Goal: Transaction & Acquisition: Purchase product/service

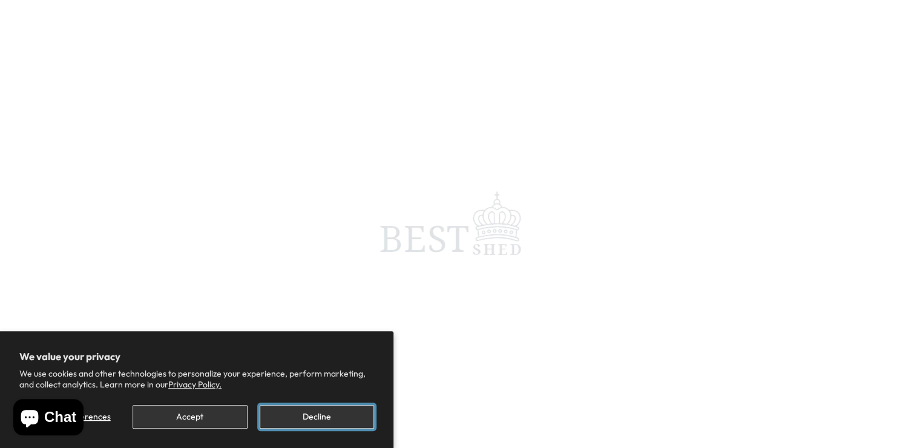
click at [342, 417] on button "Decline" at bounding box center [317, 417] width 114 height 24
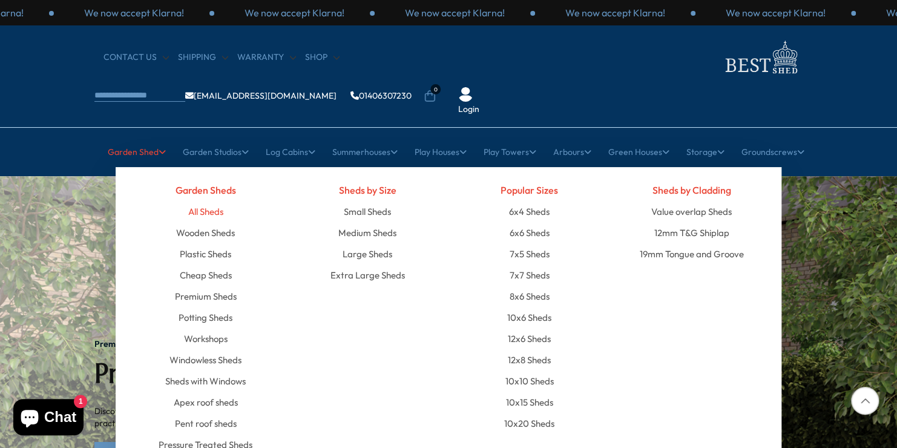
click at [210, 201] on link "All Sheds" at bounding box center [205, 211] width 35 height 21
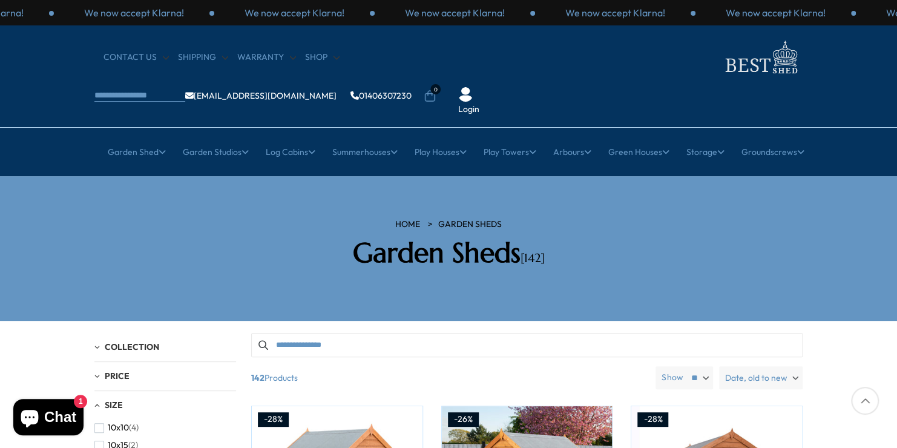
click at [865, 400] on div at bounding box center [865, 401] width 28 height 28
click at [863, 396] on div at bounding box center [865, 401] width 28 height 28
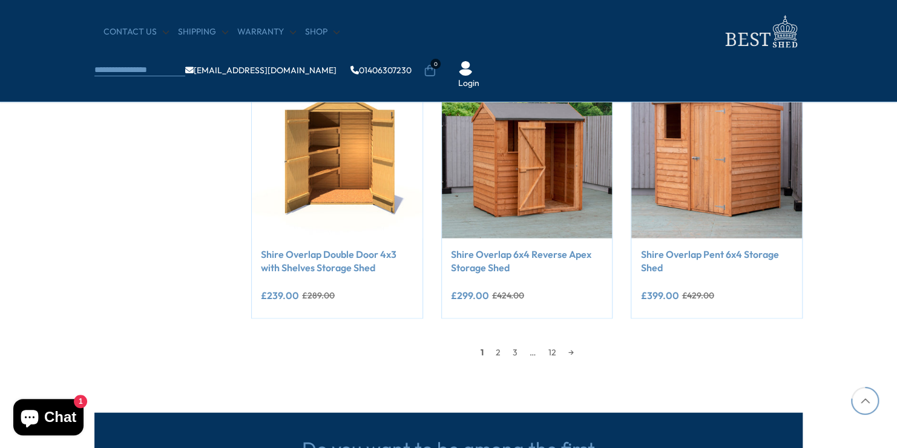
scroll to position [1163, 0]
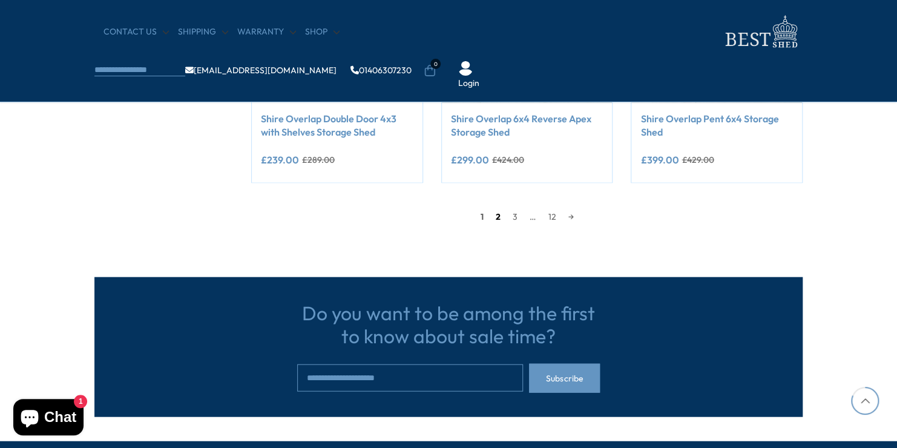
click at [497, 218] on link "2" at bounding box center [498, 217] width 17 height 18
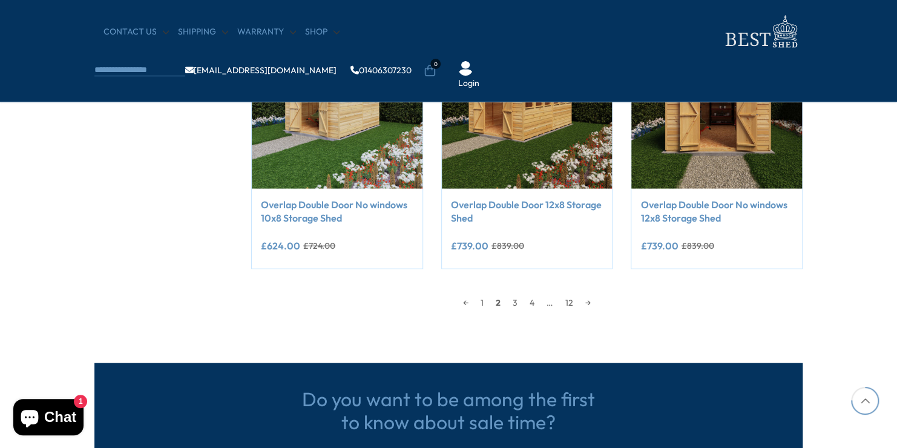
scroll to position [1078, 0]
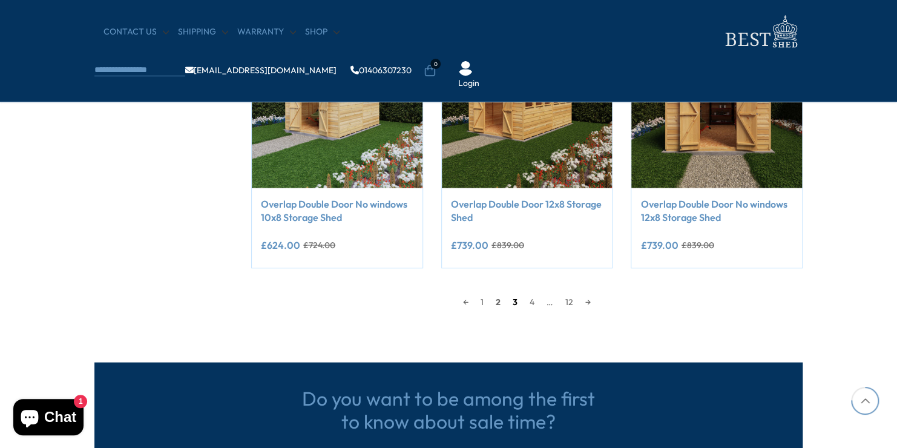
click at [514, 303] on link "3" at bounding box center [515, 301] width 17 height 18
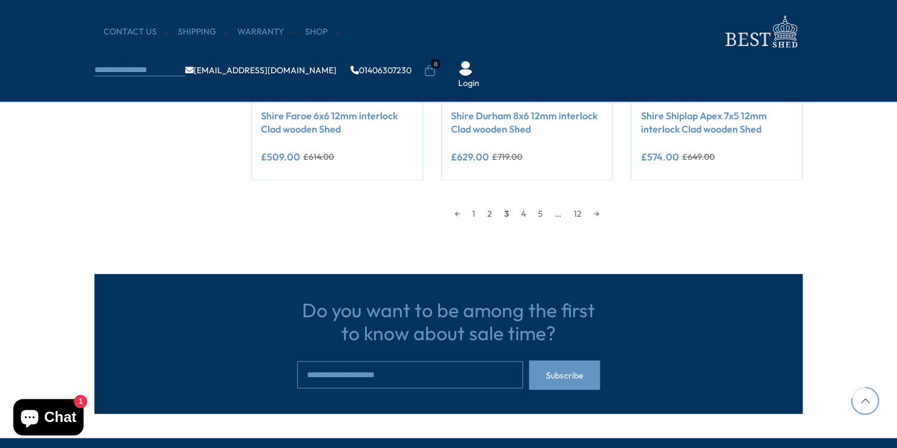
scroll to position [1175, 0]
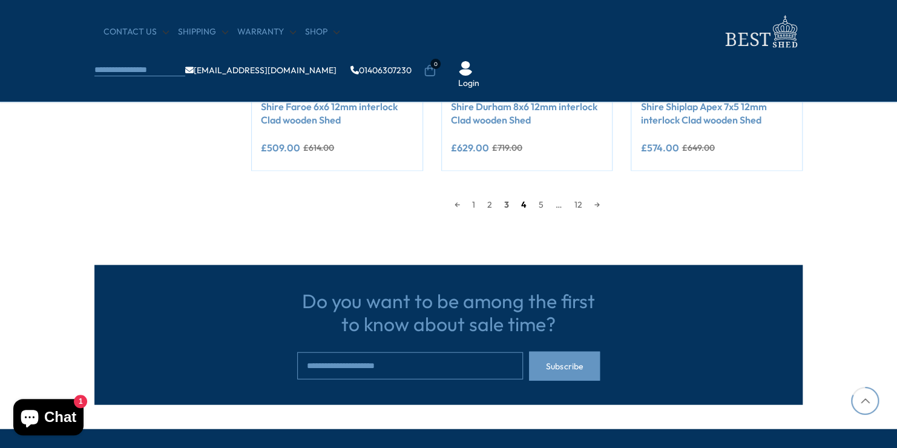
click at [525, 203] on link "4" at bounding box center [524, 205] width 18 height 18
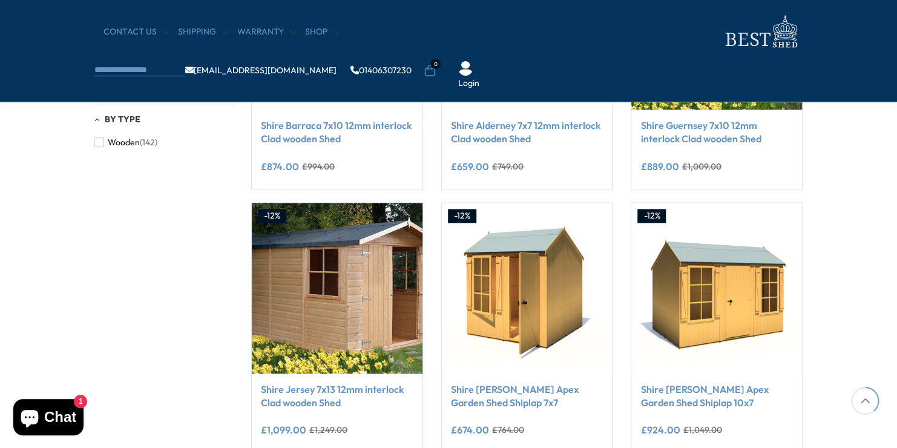
scroll to position [666, 0]
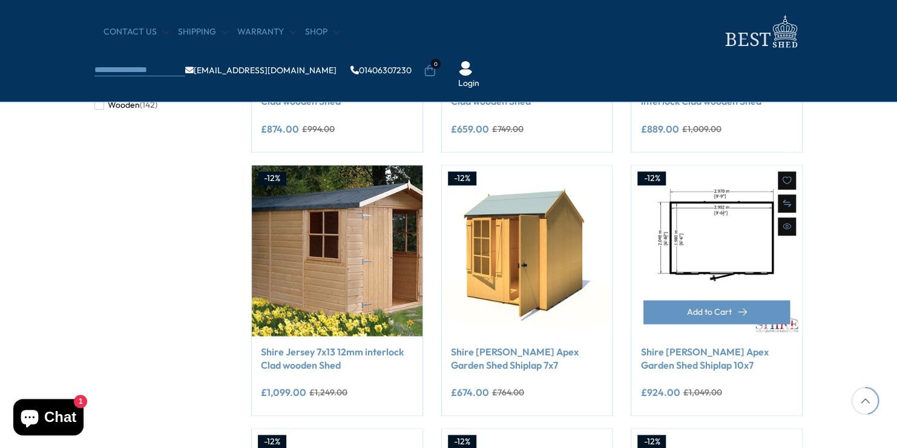
drag, startPoint x: 879, startPoint y: 370, endPoint x: 724, endPoint y: 230, distance: 208.8
click at [724, 230] on div "Filters 142 products viewed" at bounding box center [448, 141] width 897 height 1179
